Goal: Task Accomplishment & Management: Use online tool/utility

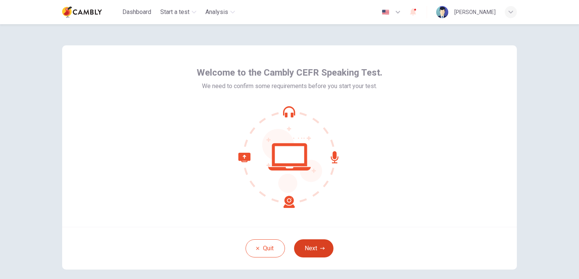
click at [317, 246] on button "Next" at bounding box center [313, 249] width 39 height 18
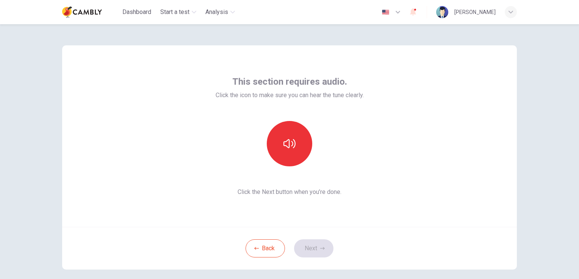
click at [402, 11] on icon "button" at bounding box center [397, 12] width 9 height 9
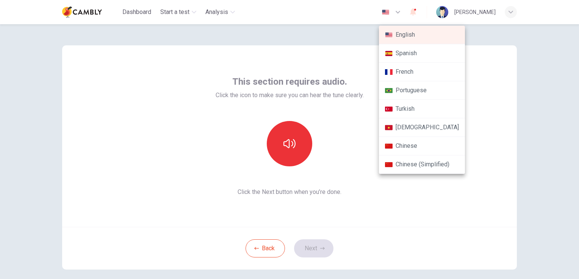
click at [560, 61] on div at bounding box center [289, 139] width 579 height 279
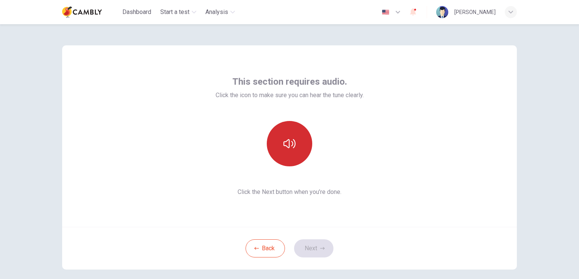
click at [291, 145] on icon "button" at bounding box center [289, 144] width 12 height 12
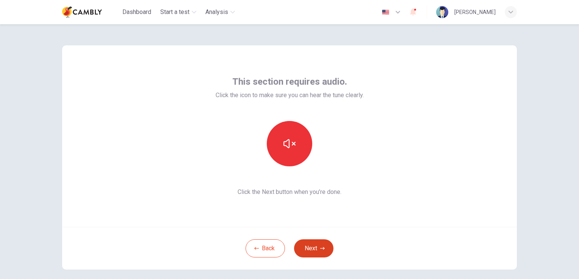
click at [306, 254] on button "Next" at bounding box center [313, 249] width 39 height 18
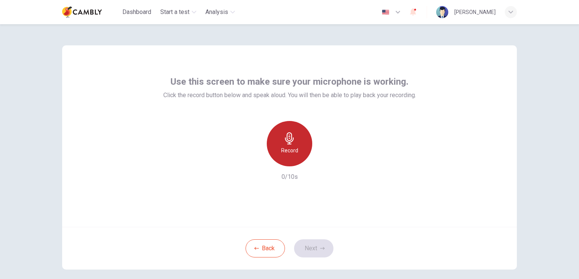
click at [297, 145] on div "Record" at bounding box center [289, 143] width 45 height 45
click at [300, 153] on div "Stop" at bounding box center [289, 143] width 45 height 45
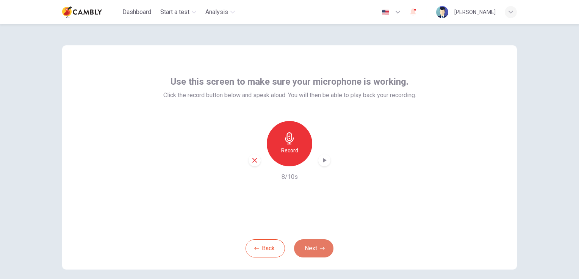
click at [308, 245] on button "Next" at bounding box center [313, 249] width 39 height 18
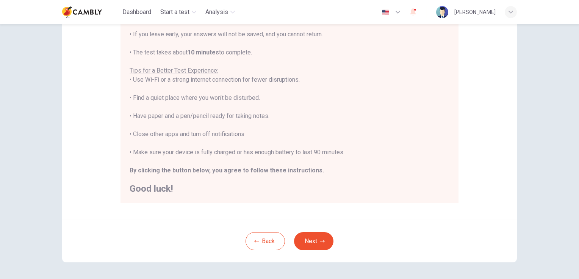
scroll to position [114, 0]
click at [320, 243] on button "Next" at bounding box center [313, 241] width 39 height 18
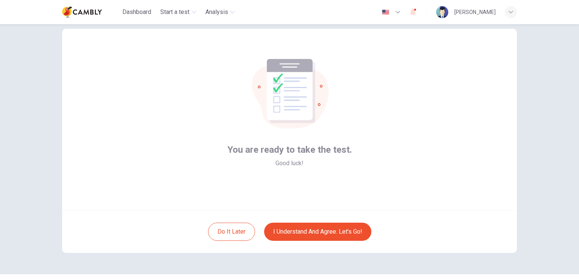
scroll to position [0, 0]
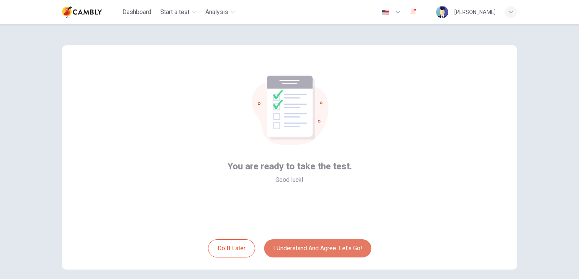
click at [331, 250] on button "I understand and agree. Let’s go!" at bounding box center [317, 249] width 107 height 18
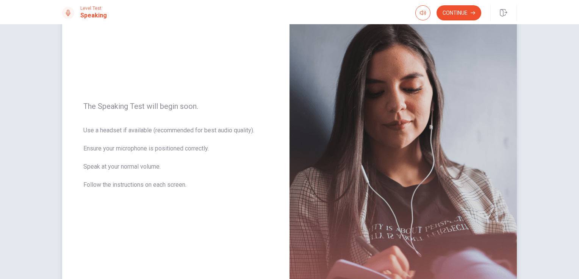
scroll to position [38, 0]
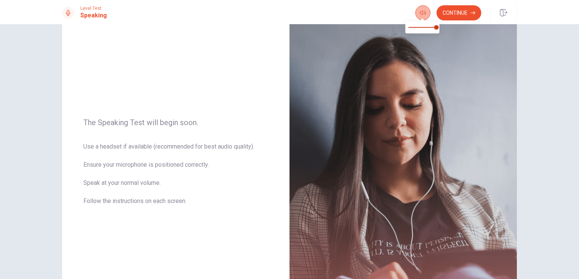
click at [418, 11] on button "button" at bounding box center [422, 12] width 15 height 15
click at [465, 13] on button "Continue" at bounding box center [458, 12] width 45 height 15
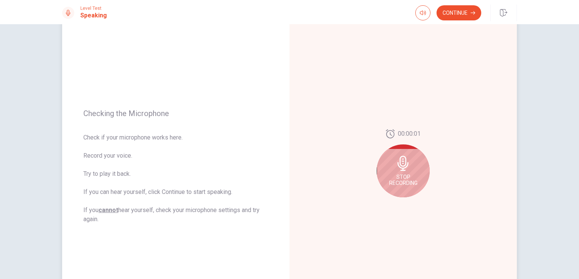
click at [401, 167] on icon at bounding box center [402, 163] width 15 height 15
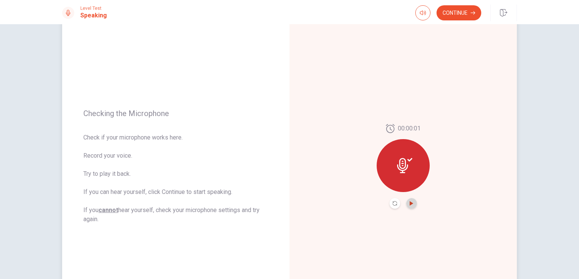
click at [410, 205] on icon "Play Audio" at bounding box center [411, 203] width 5 height 5
click at [409, 206] on button "Pause Audio" at bounding box center [411, 203] width 11 height 11
click at [404, 168] on icon at bounding box center [402, 165] width 11 height 15
click at [392, 203] on icon "Record Again" at bounding box center [394, 203] width 5 height 5
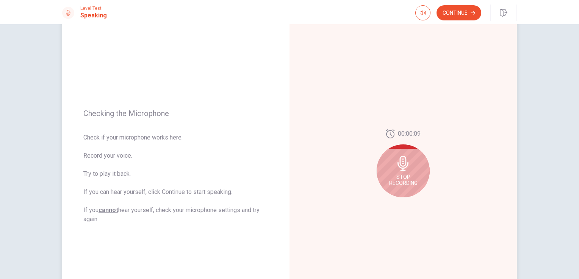
click at [402, 182] on span "Stop Recording" at bounding box center [403, 180] width 28 height 12
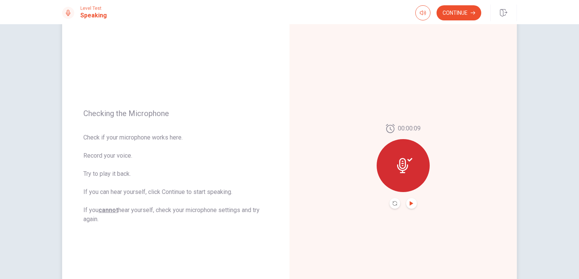
click at [409, 203] on icon "Play Audio" at bounding box center [410, 203] width 3 height 5
click at [468, 13] on button "Continue" at bounding box center [458, 12] width 45 height 15
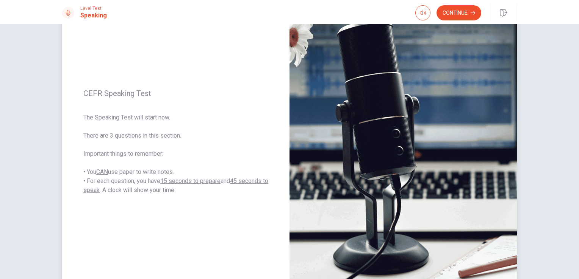
scroll to position [76, 0]
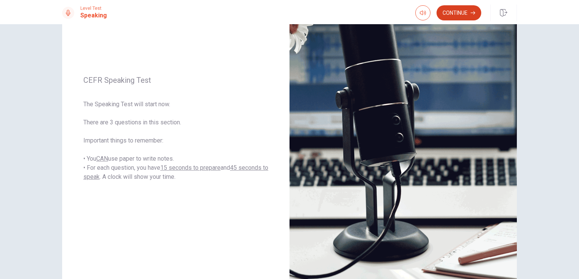
click at [461, 15] on button "Continue" at bounding box center [458, 12] width 45 height 15
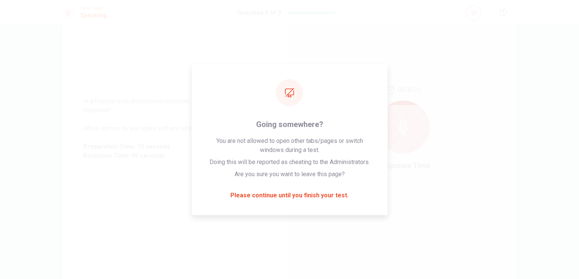
click at [127, 180] on div "Is a friendly work environment essential, or is professionalism more important?…" at bounding box center [175, 129] width 227 height 330
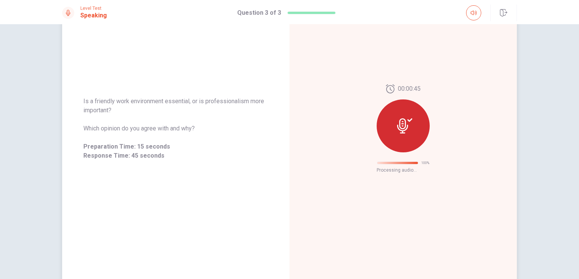
scroll to position [0, 0]
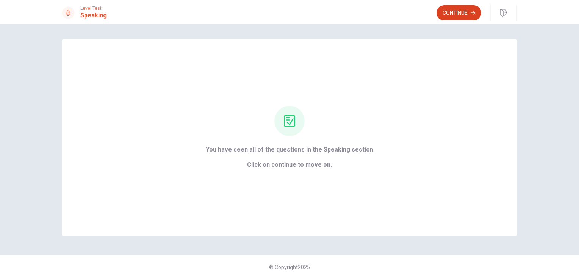
click at [465, 11] on button "Continue" at bounding box center [458, 12] width 45 height 15
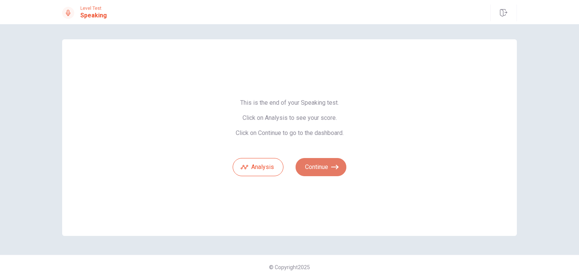
click at [312, 174] on button "Continue" at bounding box center [320, 167] width 51 height 18
